Goal: Information Seeking & Learning: Learn about a topic

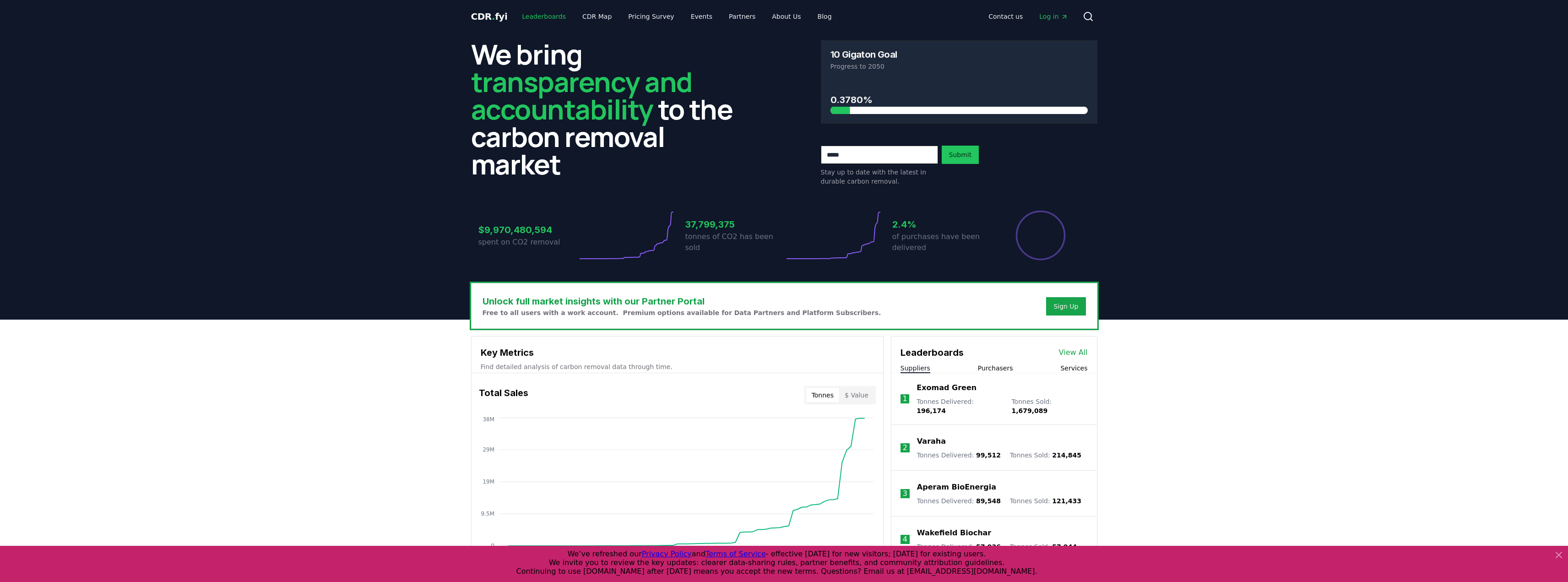
click at [545, 18] on link "Leaderboards" at bounding box center [544, 16] width 58 height 16
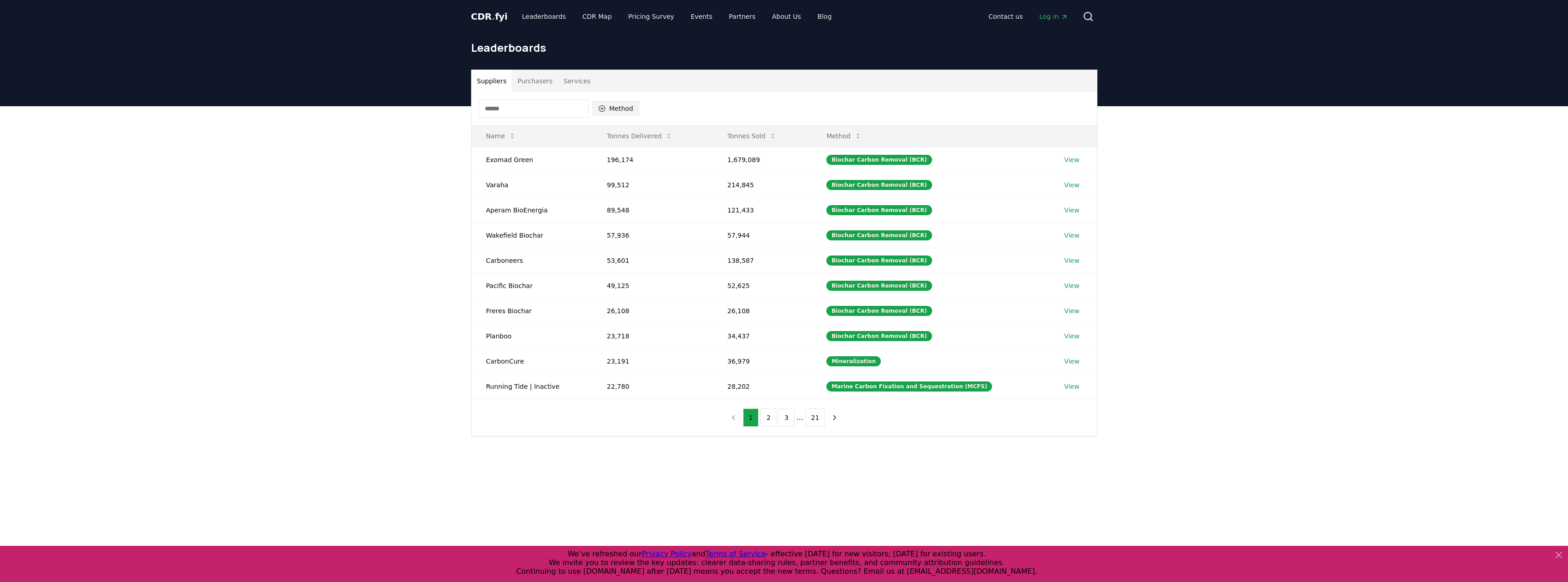
click at [614, 110] on button "Method" at bounding box center [615, 108] width 47 height 15
click at [602, 160] on div "Suggestions" at bounding box center [602, 156] width 7 height 7
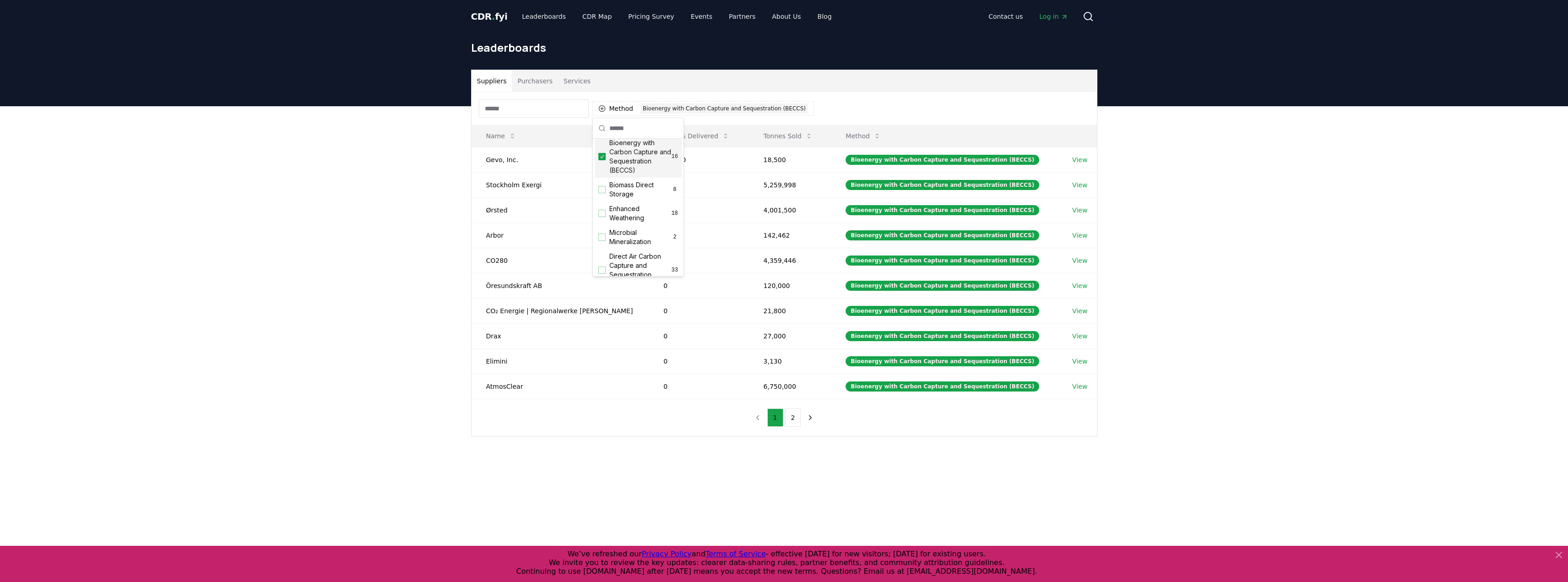
click at [835, 93] on div "Method 1 Bioenergy with Carbon Capture and Sequestration (BECCS)" at bounding box center [784, 108] width 625 height 33
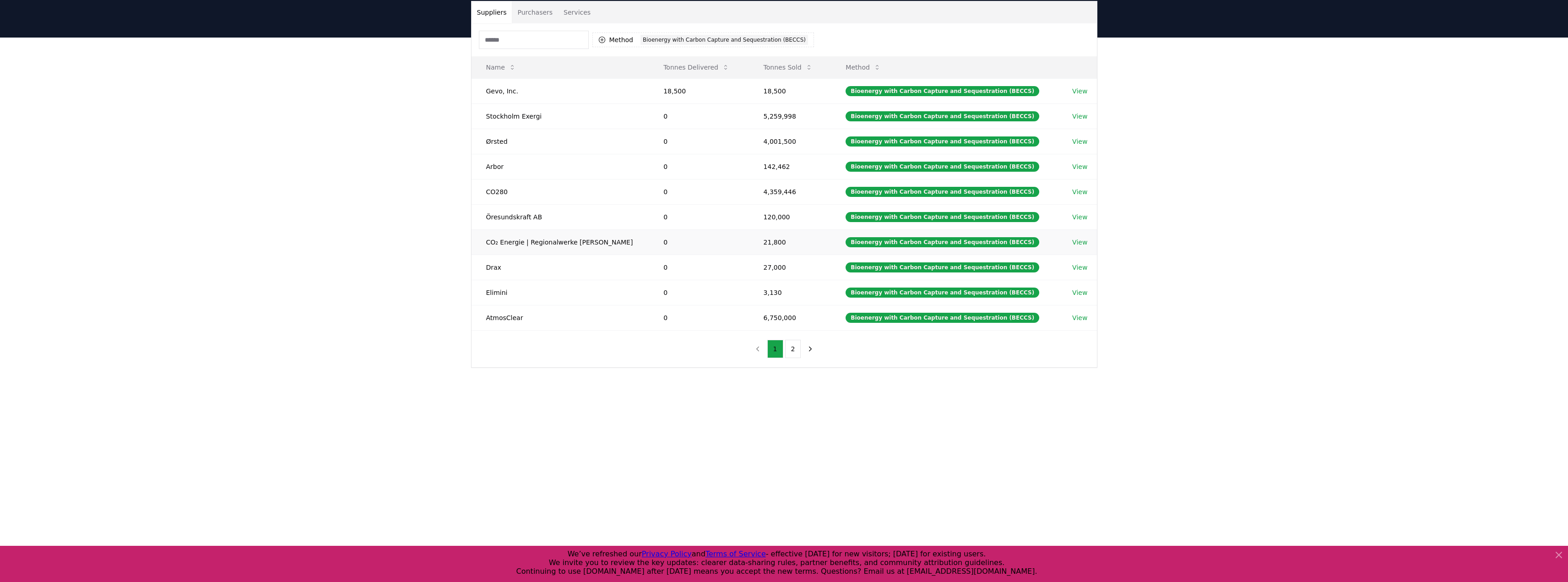
scroll to position [91, 0]
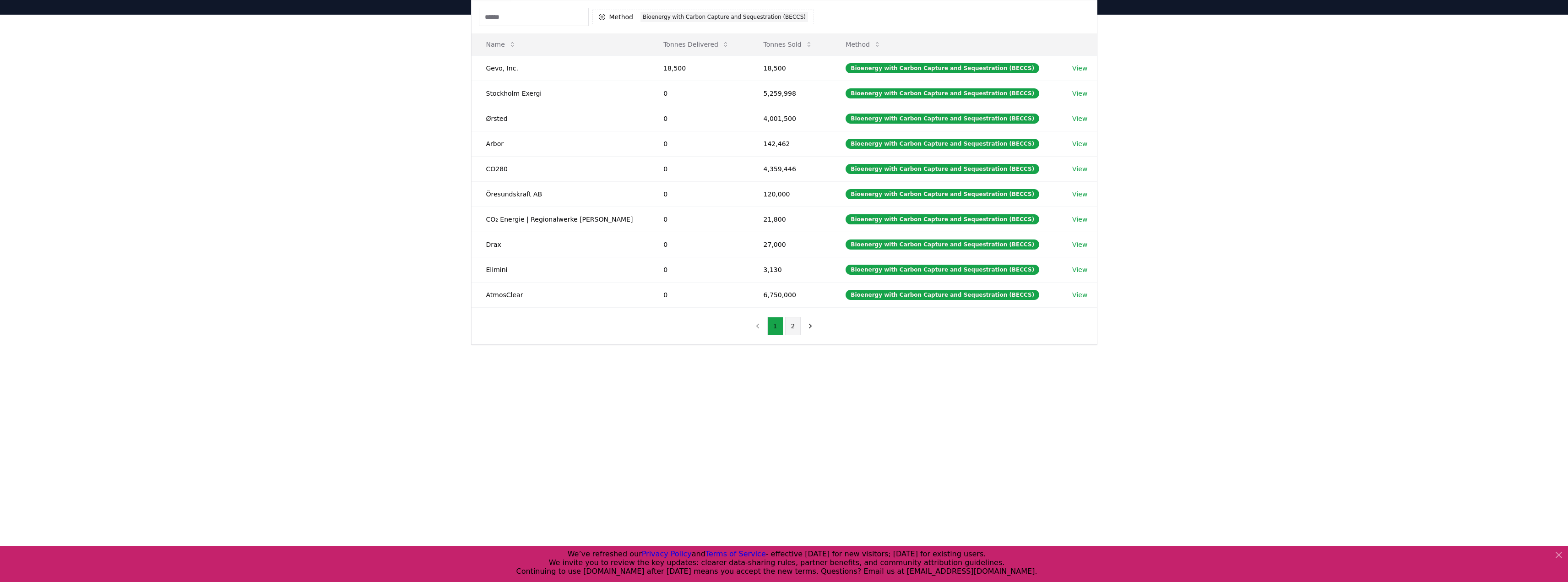
click at [788, 326] on button "2" at bounding box center [793, 326] width 16 height 18
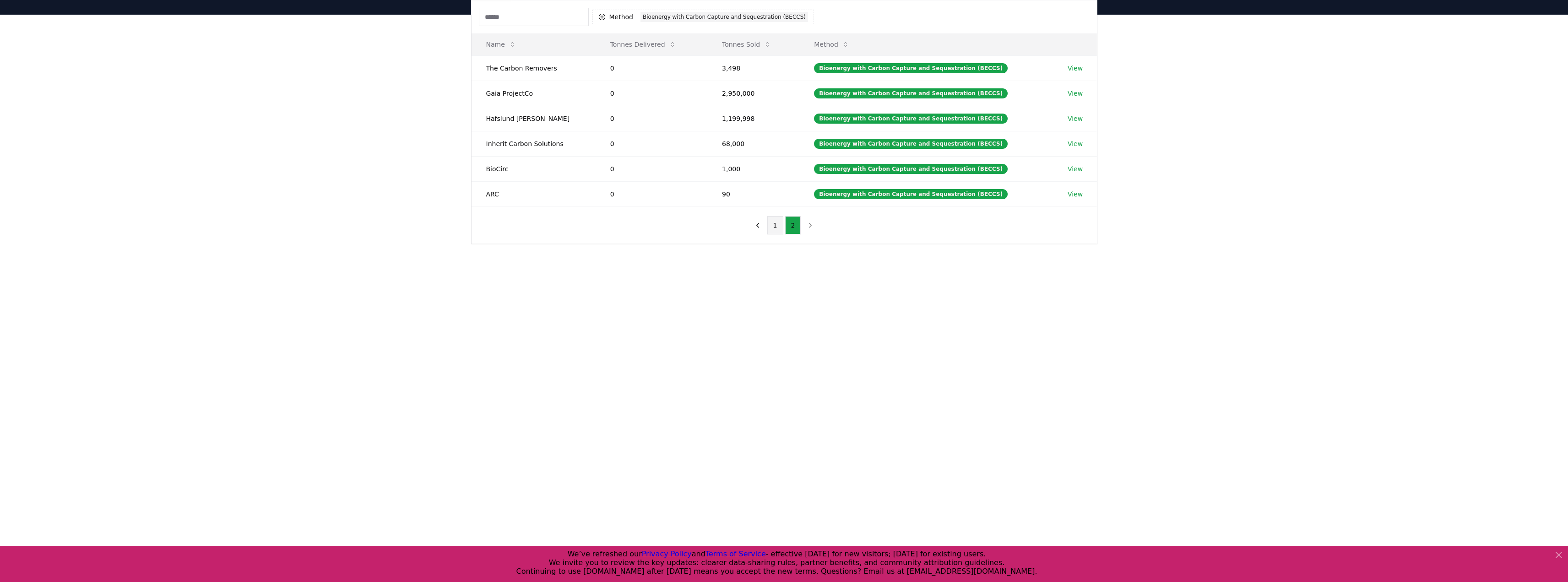
click at [779, 227] on button "1" at bounding box center [775, 225] width 16 height 18
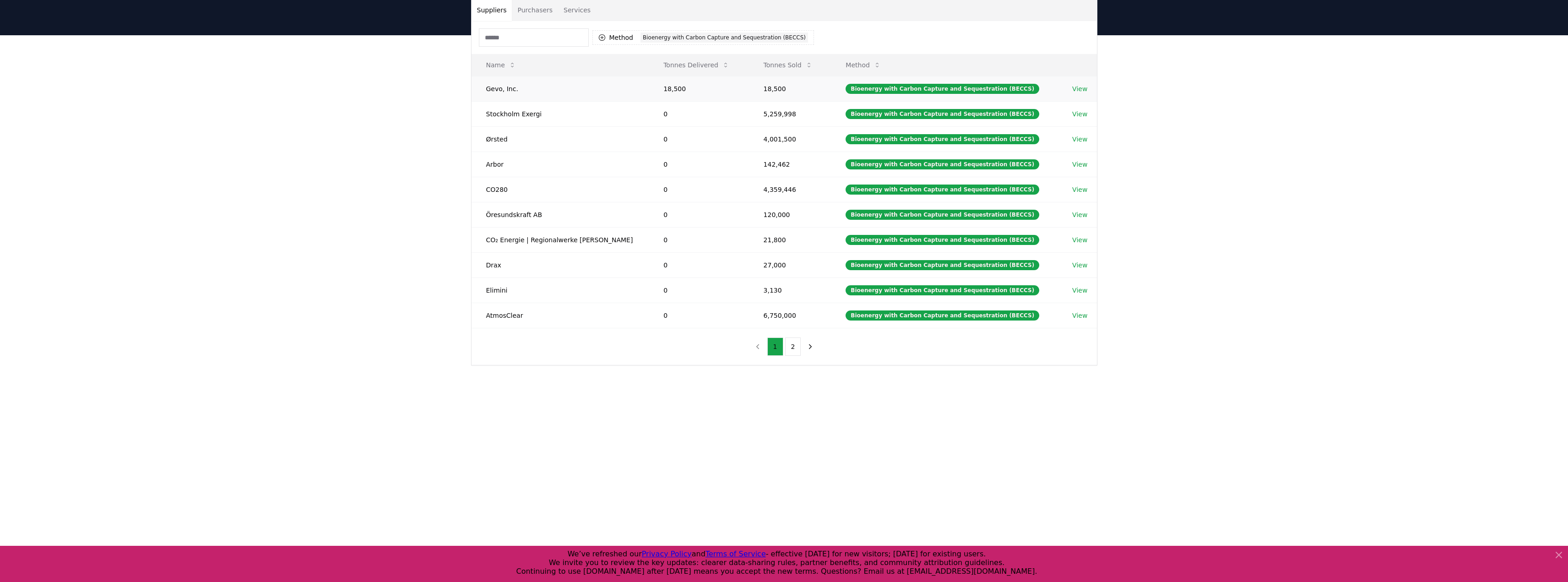
scroll to position [0, 0]
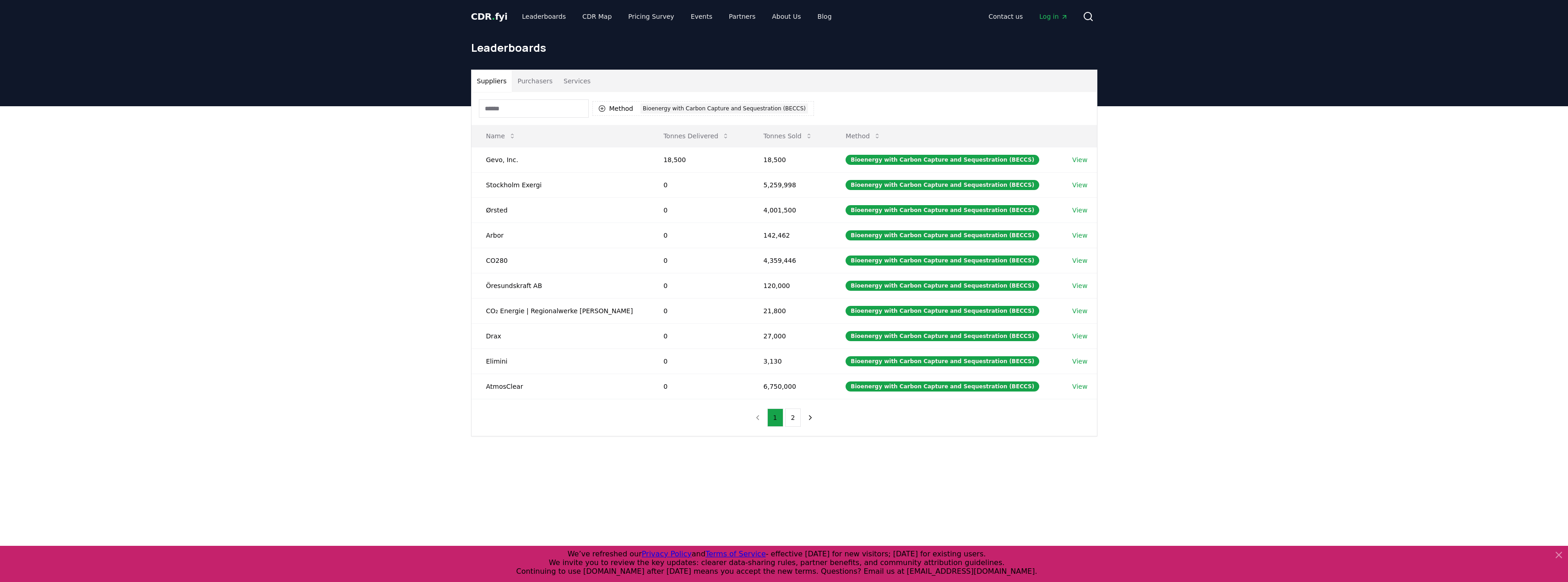
click at [530, 77] on button "Purchasers" at bounding box center [535, 81] width 46 height 22
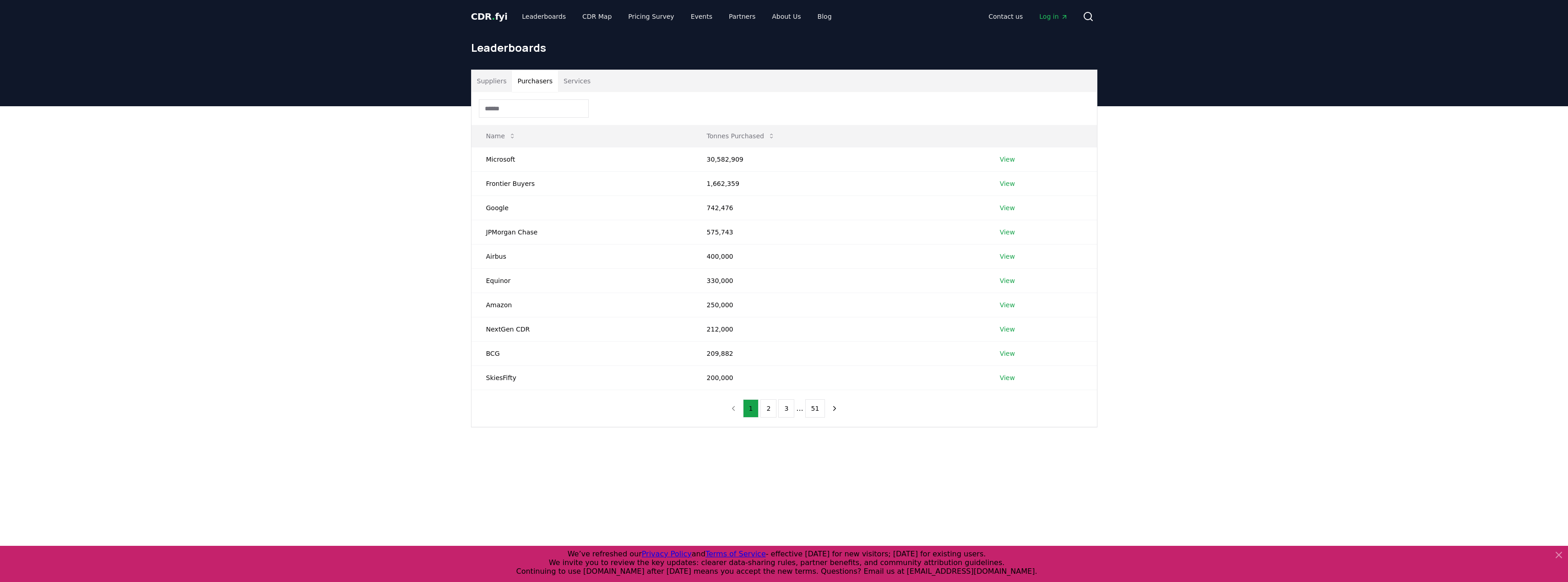
click at [498, 80] on button "Suppliers" at bounding box center [492, 81] width 41 height 22
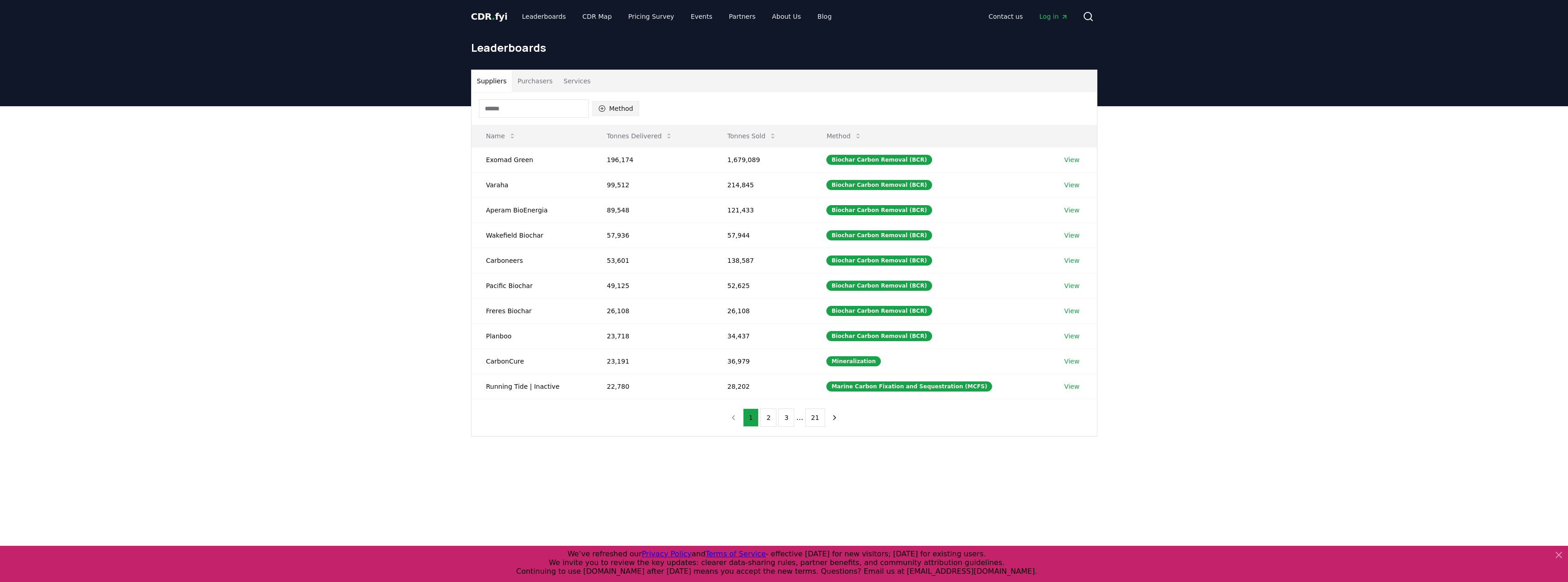
click at [627, 114] on button "Method" at bounding box center [615, 108] width 47 height 15
click at [618, 230] on span "Bioenergy with Carbon Capture and Sequestration (BECCS)" at bounding box center [640, 220] width 62 height 37
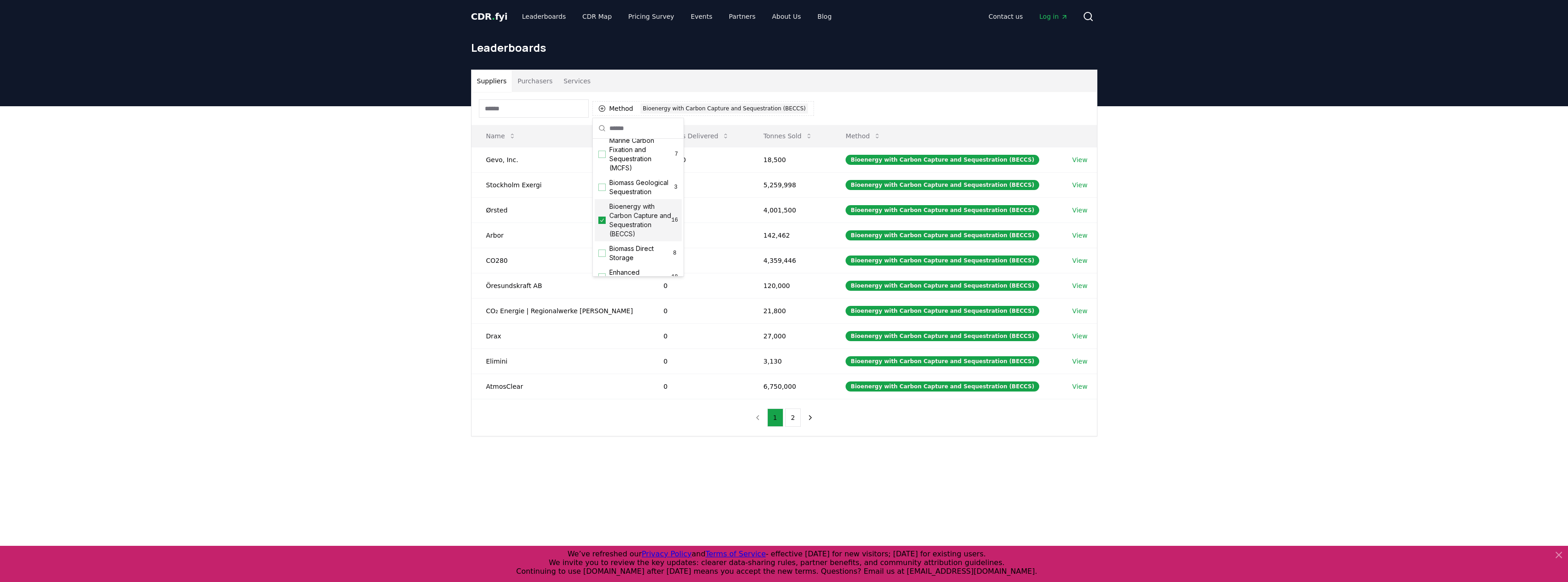
click at [835, 82] on div "Suppliers Purchasers Services" at bounding box center [784, 81] width 625 height 22
